Goal: Task Accomplishment & Management: Use online tool/utility

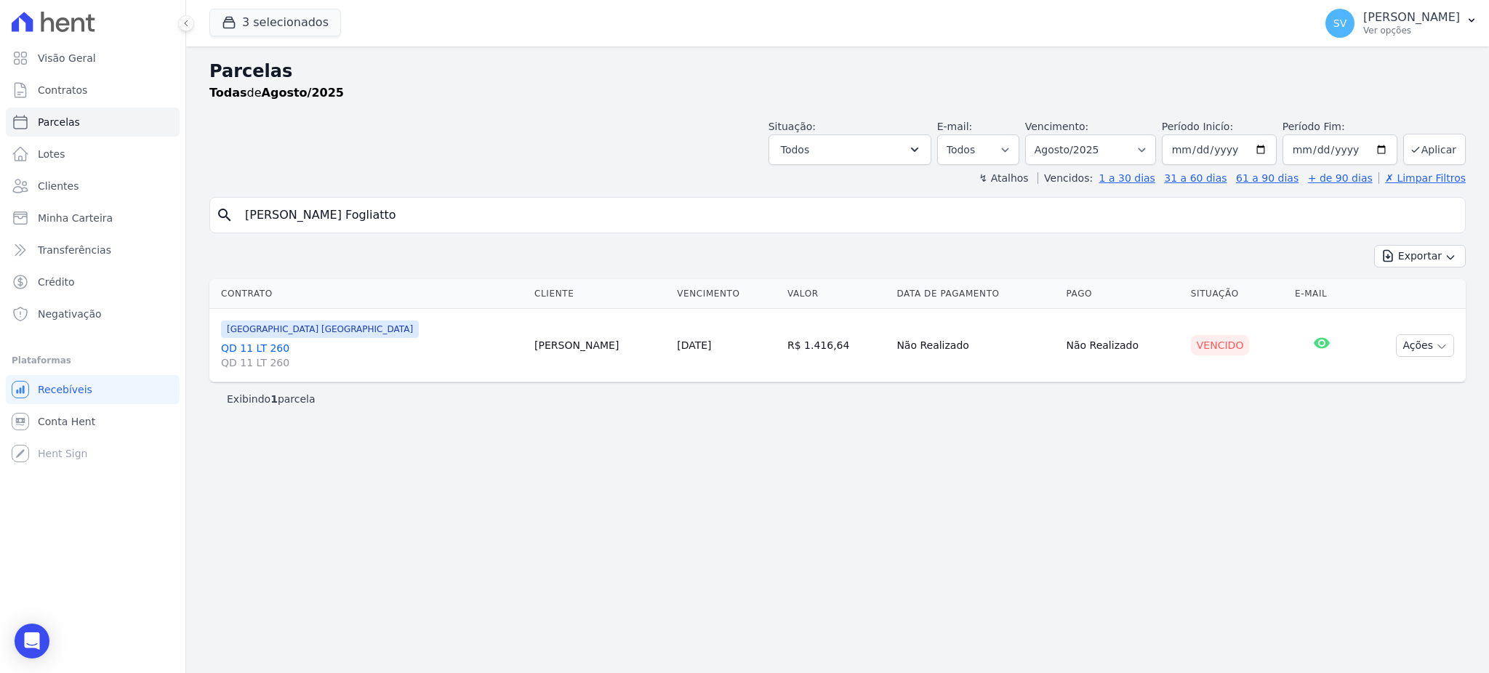
select select
click at [47, 57] on span "Visão Geral" at bounding box center [67, 58] width 58 height 15
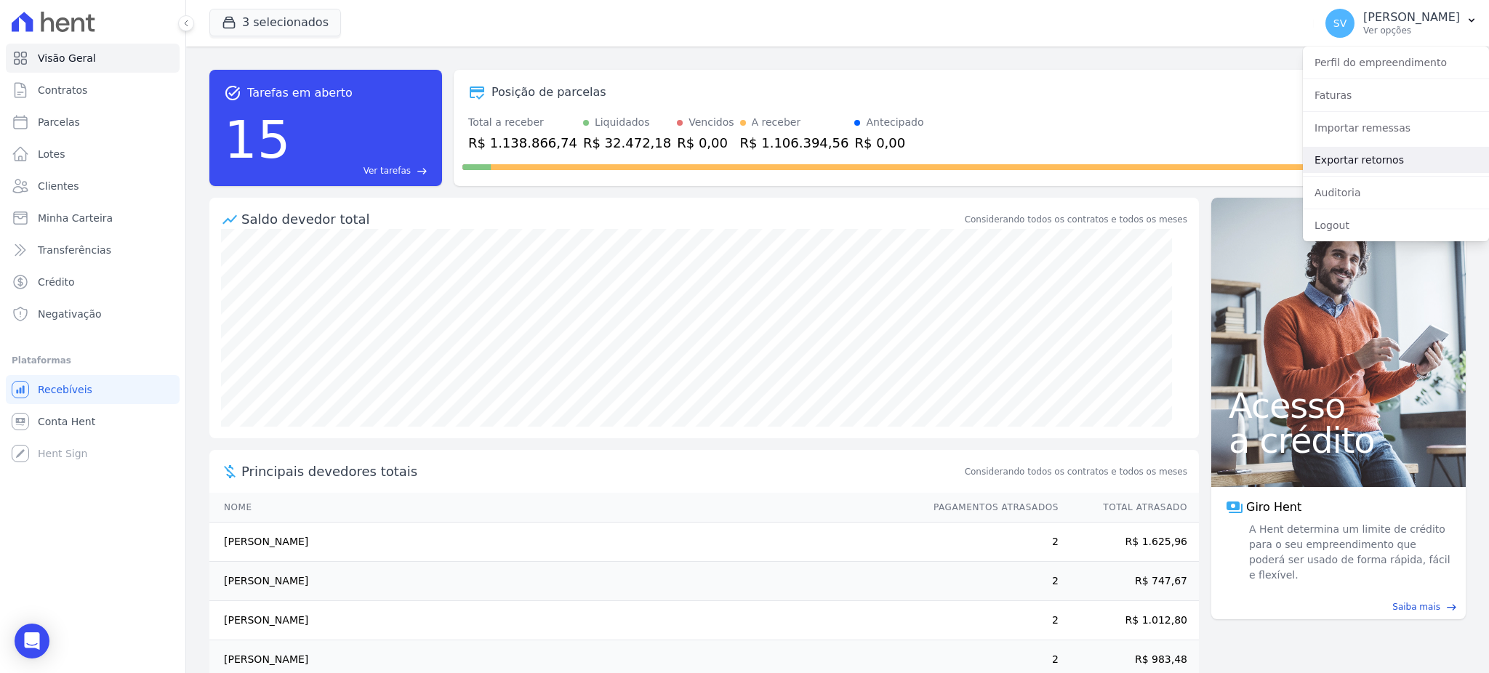
click at [1354, 156] on link "Exportar retornos" at bounding box center [1396, 160] width 186 height 26
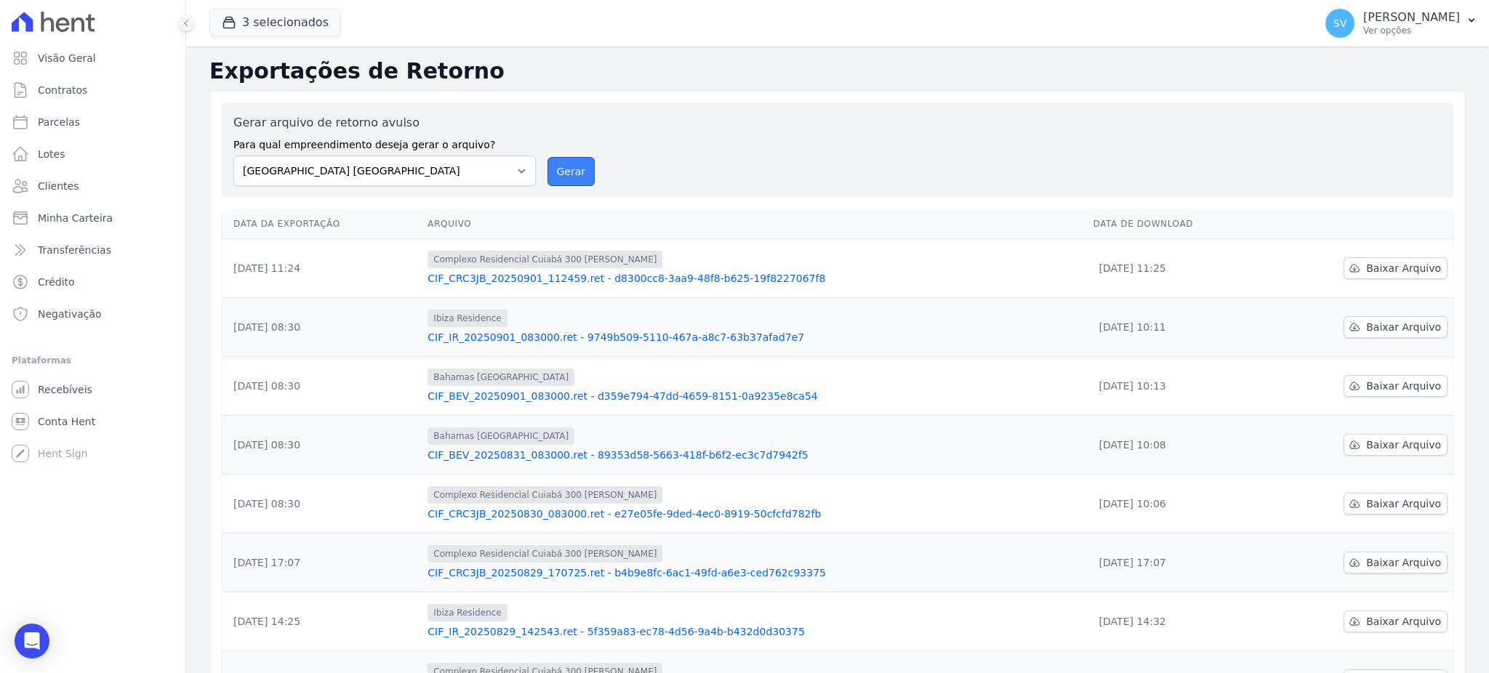
click at [559, 170] on button "Gerar" at bounding box center [571, 171] width 48 height 29
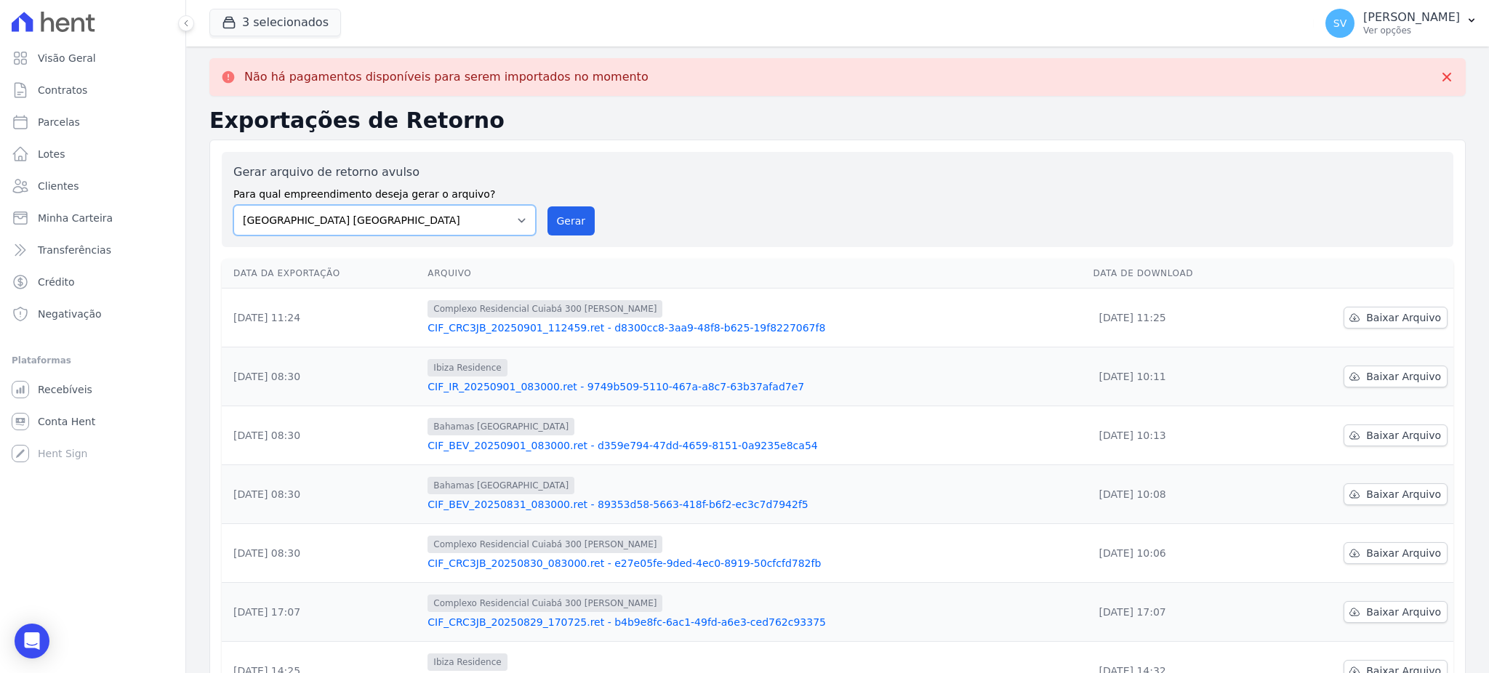
click at [513, 217] on select "[GEOGRAPHIC_DATA] COMPLEXO RESIDENCIAL [GEOGRAPHIC_DATA] 300 - [GEOGRAPHIC_DATA…" at bounding box center [384, 220] width 302 height 31
select select "a999329b-d322-46c5-b2df-9163b092fb9b"
click at [233, 205] on select "[GEOGRAPHIC_DATA] COMPLEXO RESIDENCIAL [GEOGRAPHIC_DATA] 300 - [GEOGRAPHIC_DATA…" at bounding box center [384, 220] width 302 height 31
drag, startPoint x: 562, startPoint y: 209, endPoint x: 814, endPoint y: 145, distance: 260.4
click at [563, 210] on button "Gerar" at bounding box center [571, 220] width 48 height 29
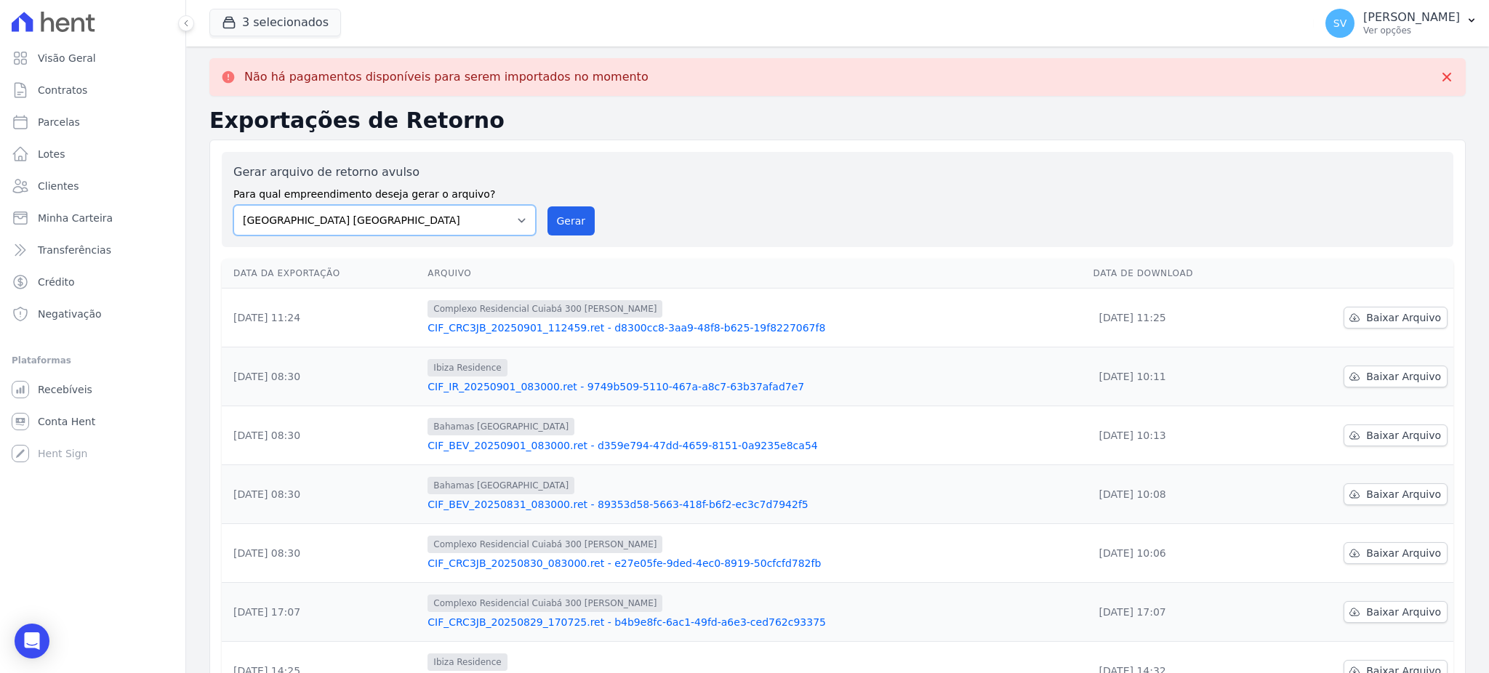
click at [514, 219] on select "[GEOGRAPHIC_DATA] COMPLEXO RESIDENCIAL [GEOGRAPHIC_DATA] 300 - [GEOGRAPHIC_DATA…" at bounding box center [384, 220] width 302 height 31
select select "73a372cd-5640-41c8-aaea-11bd74619c10"
click at [233, 205] on select "[GEOGRAPHIC_DATA] COMPLEXO RESIDENCIAL [GEOGRAPHIC_DATA] 300 - [GEOGRAPHIC_DATA…" at bounding box center [384, 220] width 302 height 31
drag, startPoint x: 550, startPoint y: 227, endPoint x: 837, endPoint y: 142, distance: 300.0
click at [559, 222] on button "Gerar" at bounding box center [571, 220] width 48 height 29
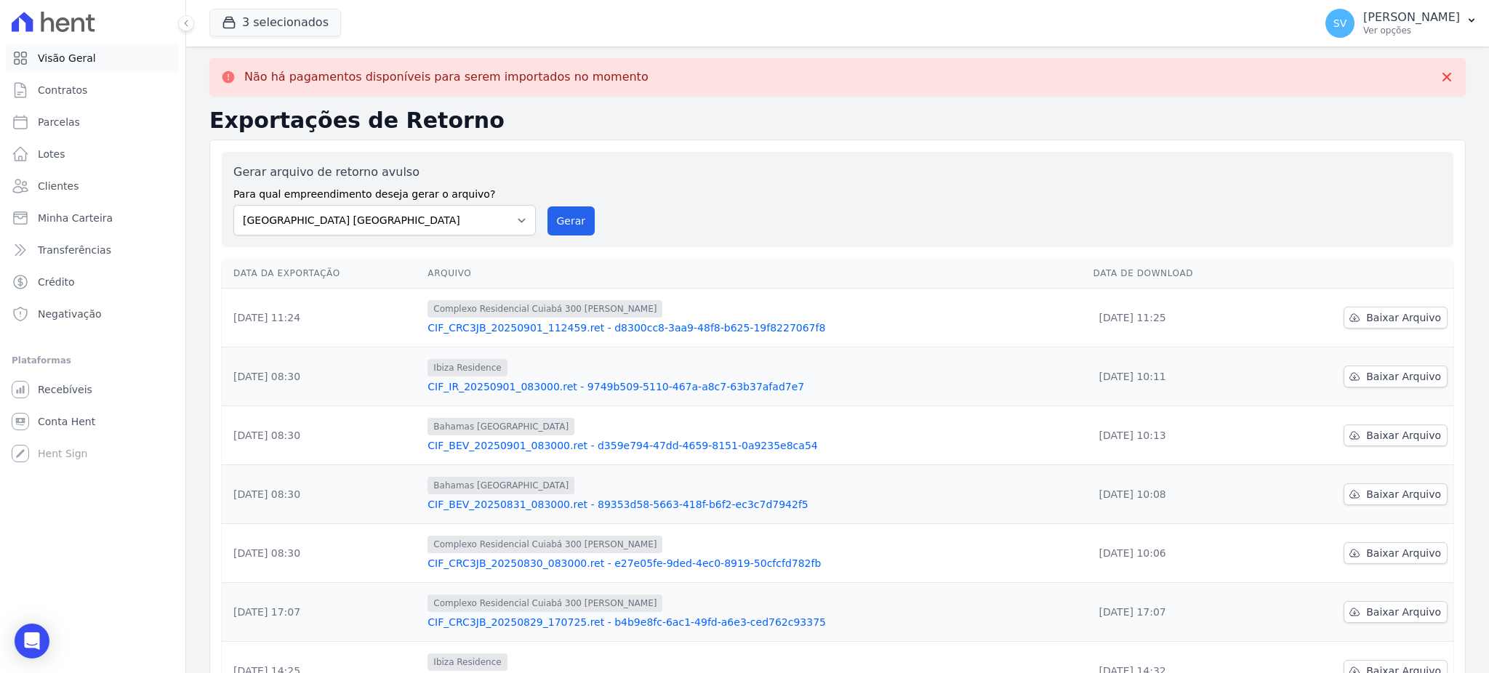
click at [82, 61] on span "Visão Geral" at bounding box center [67, 58] width 58 height 15
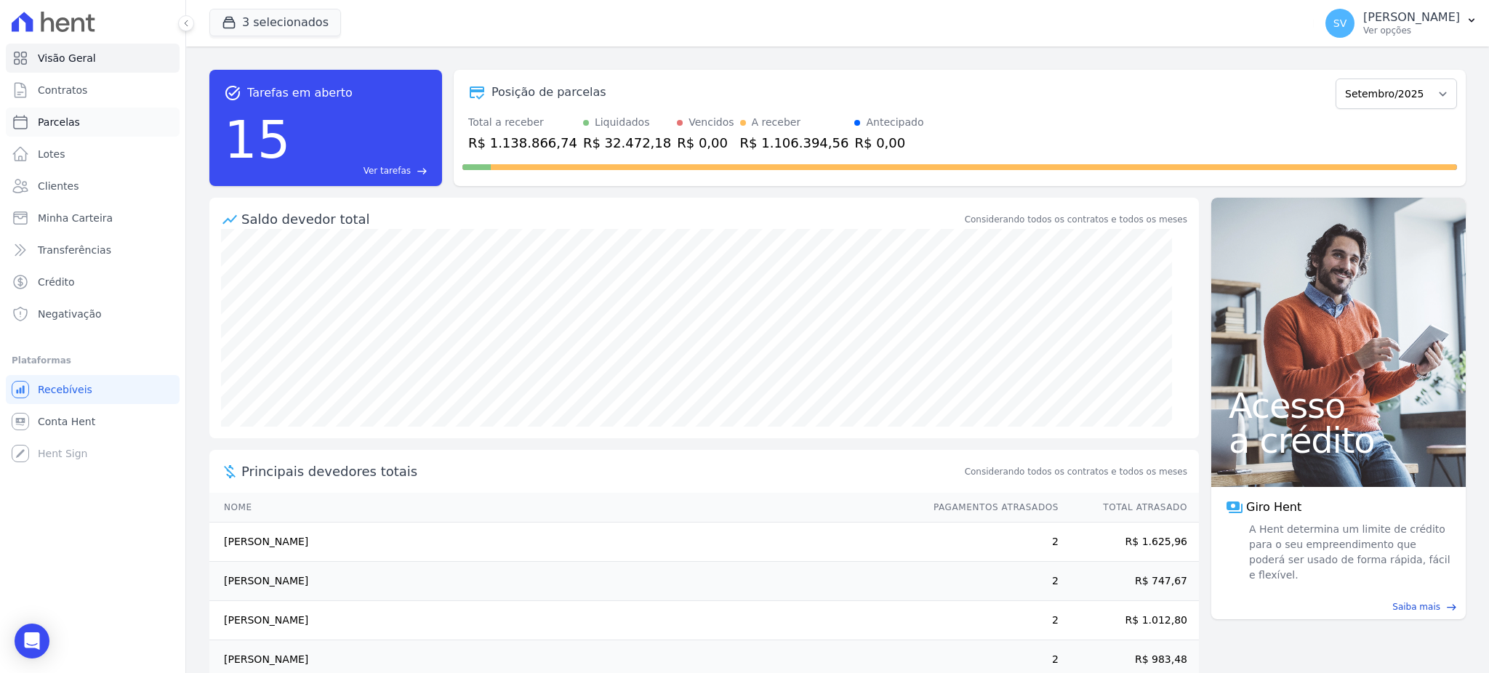
click at [55, 121] on span "Parcelas" at bounding box center [59, 122] width 42 height 15
select select
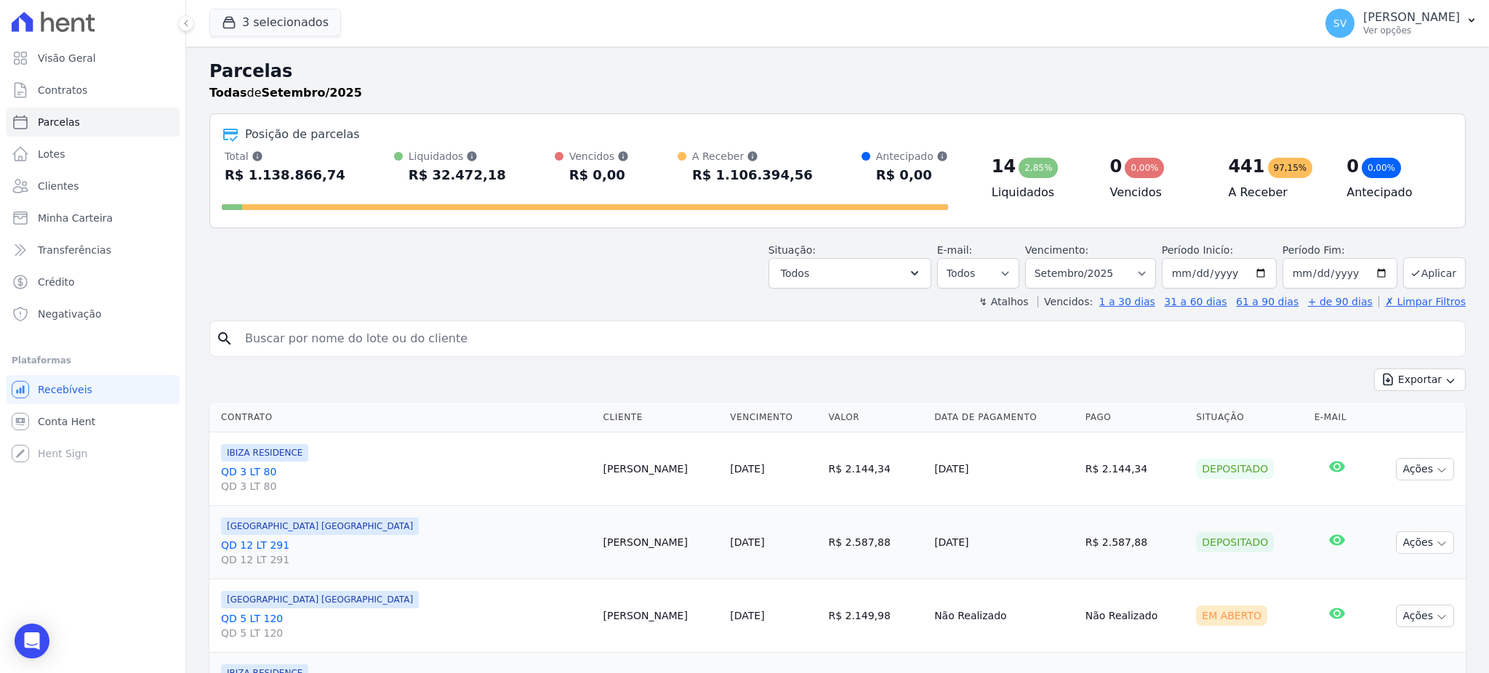
click at [329, 336] on input "search" at bounding box center [847, 338] width 1223 height 29
type input "loacy"
select select
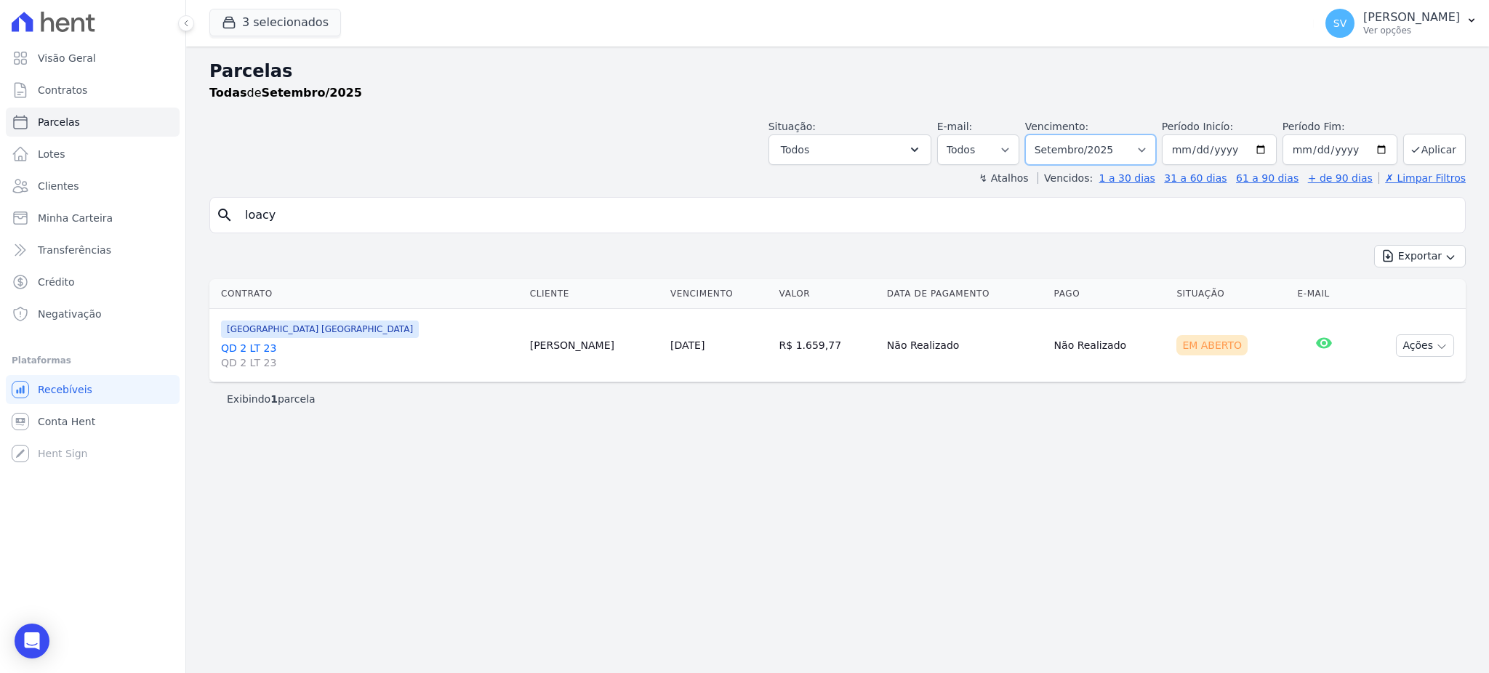
click at [1152, 152] on select "[GEOGRAPHIC_DATA] por período ──────── Todos os meses Outubro/2022 Novembro/202…" at bounding box center [1090, 149] width 131 height 31
select select "08/2025"
click at [1045, 134] on select "[GEOGRAPHIC_DATA] por período ──────── Todos os meses Outubro/2022 Novembro/202…" at bounding box center [1090, 149] width 131 height 31
select select
click at [1038, 537] on div "Parcelas Todas de Agosto/2025 Situação: Agendado Em Aberto Pago Processando Can…" at bounding box center [837, 360] width 1303 height 627
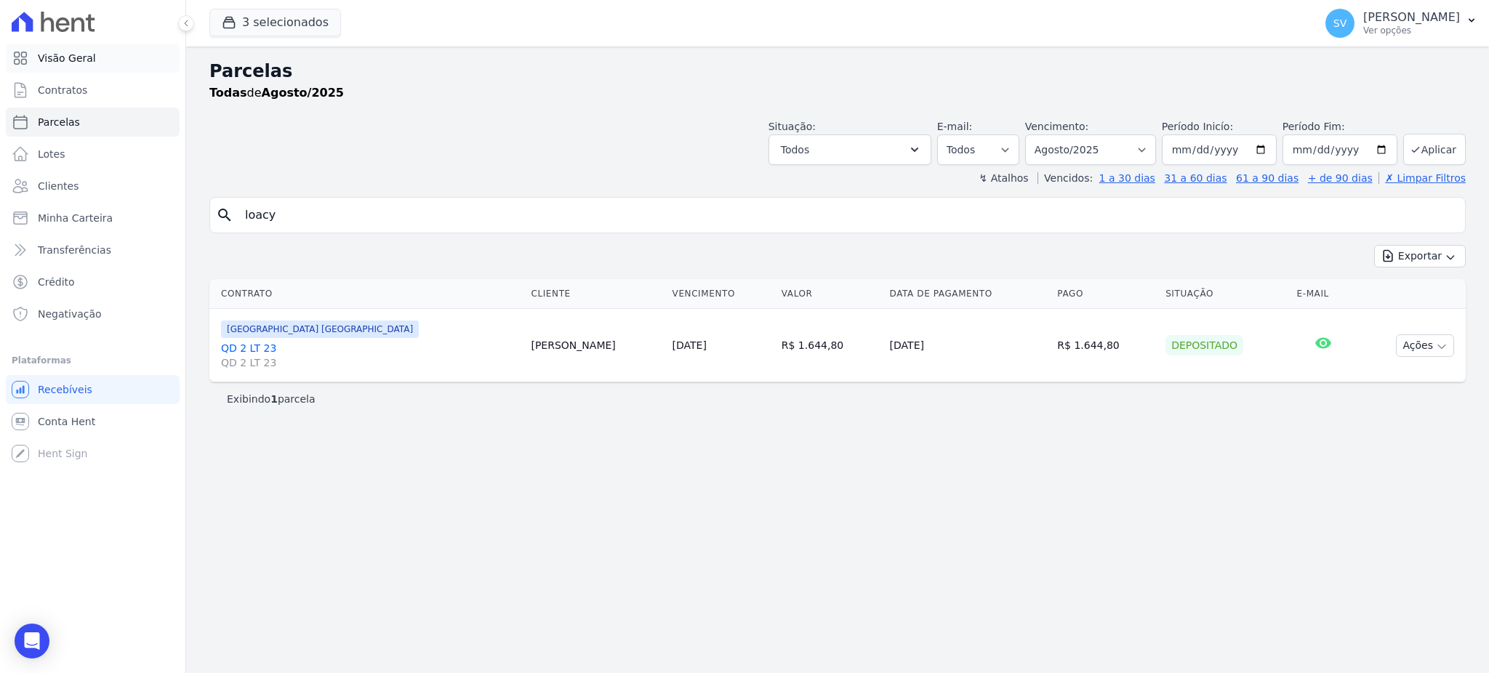
click at [53, 57] on span "Visão Geral" at bounding box center [67, 58] width 58 height 15
